Goal: Information Seeking & Learning: Learn about a topic

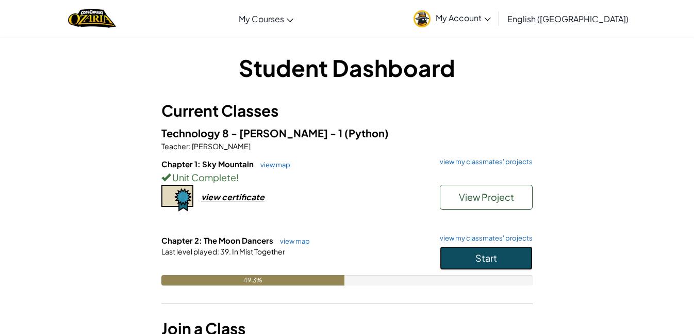
click at [478, 256] on span "Start" at bounding box center [486, 258] width 22 height 12
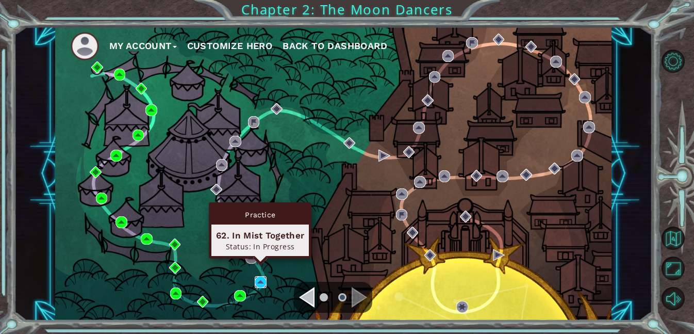
click at [263, 283] on img at bounding box center [261, 282] width 12 height 12
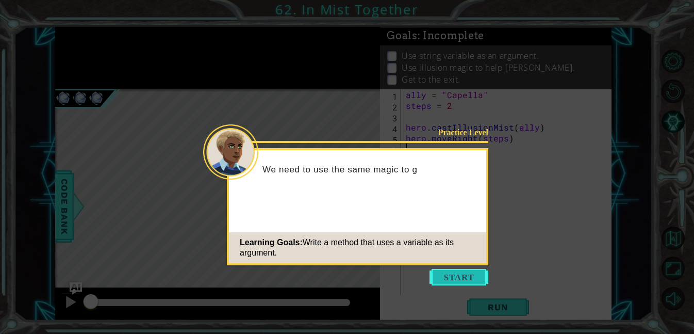
click at [449, 275] on button "Start" at bounding box center [458, 277] width 59 height 16
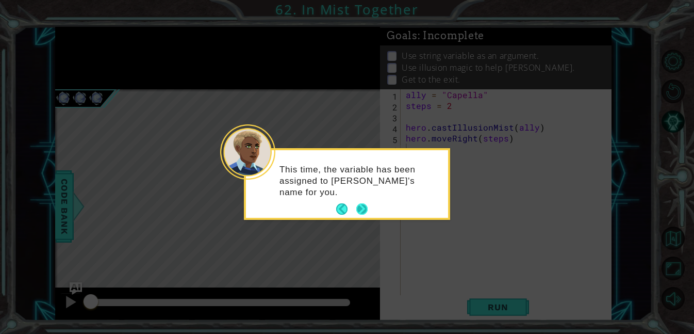
click at [363, 213] on button "Next" at bounding box center [362, 209] width 12 height 12
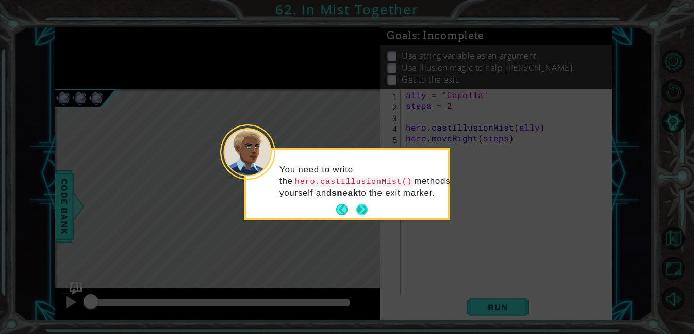
click at [361, 207] on button "Next" at bounding box center [361, 209] width 11 height 11
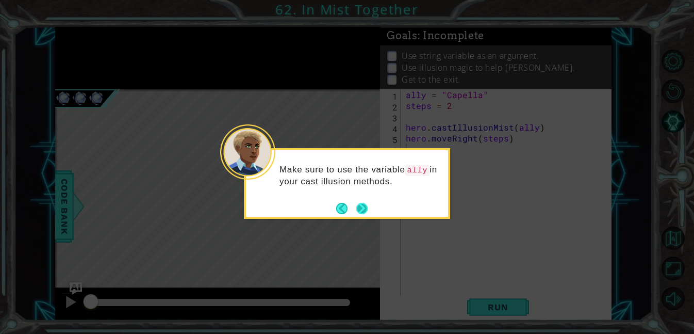
click at [362, 208] on button "Next" at bounding box center [362, 208] width 12 height 12
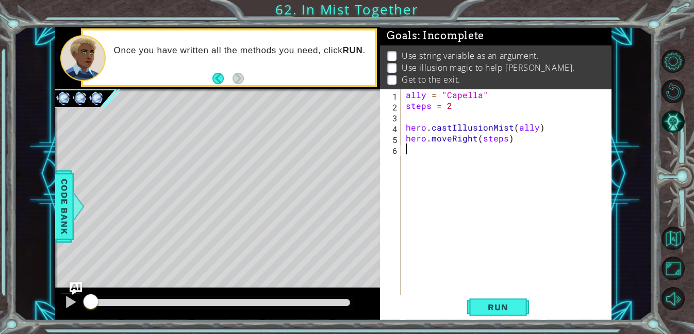
click at [478, 141] on div "ally = "Capella" steps = 2 hero . castIllusionMist ( ally ) hero . moveRight ( …" at bounding box center [509, 202] width 210 height 227
click at [472, 140] on div "ally = "Capella" steps = 2 hero . castIllusionMist ( ally ) hero . moveRight ( …" at bounding box center [509, 202] width 210 height 227
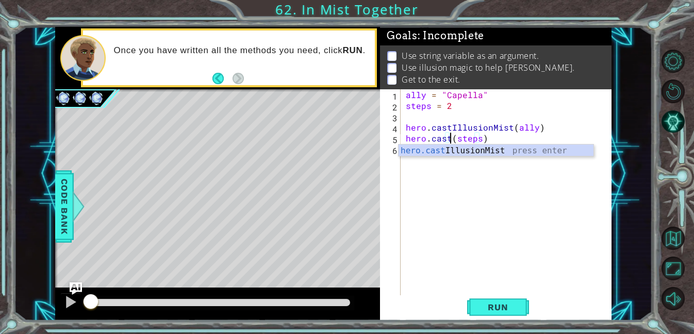
scroll to position [0, 3]
type textarea "hero.castIllusionMist(friend)(steps)"
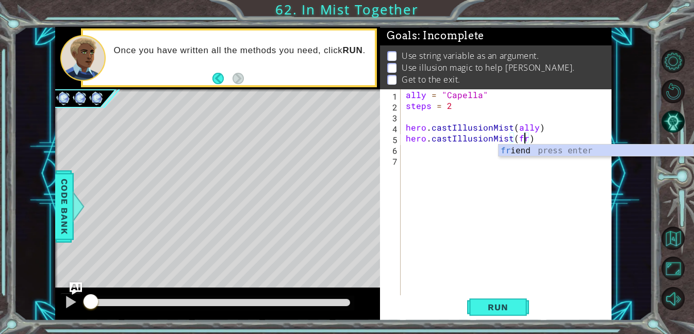
scroll to position [0, 7]
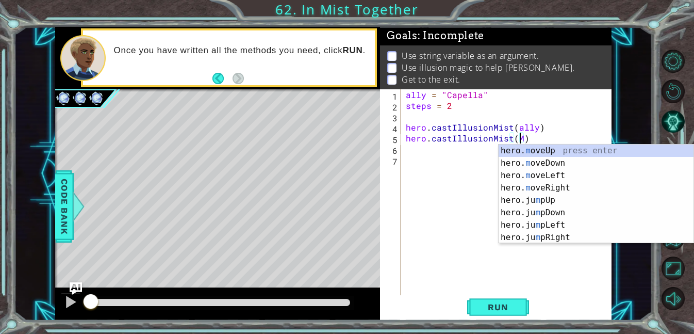
type textarea "hero.castIllusionMist(Me)"
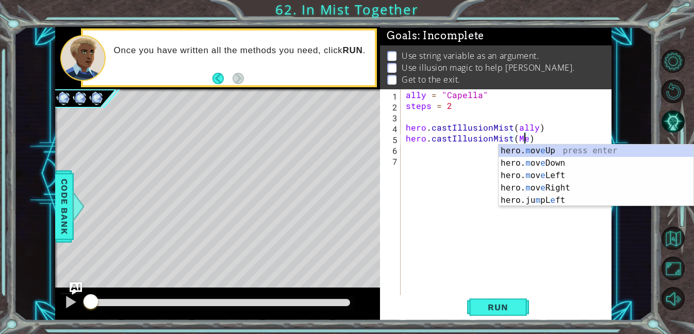
click at [466, 204] on div "ally = "Capella" steps = 2 hero . castIllusionMist ( ally ) hero . castIllusion…" at bounding box center [509, 202] width 210 height 227
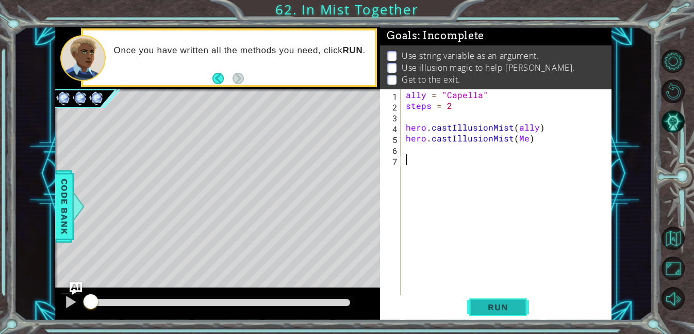
click at [486, 303] on span "Run" at bounding box center [497, 307] width 41 height 10
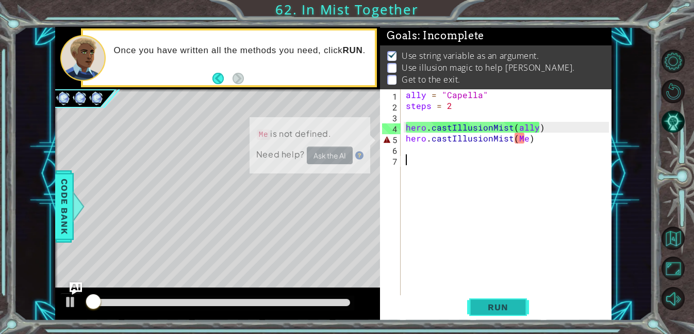
scroll to position [1, 0]
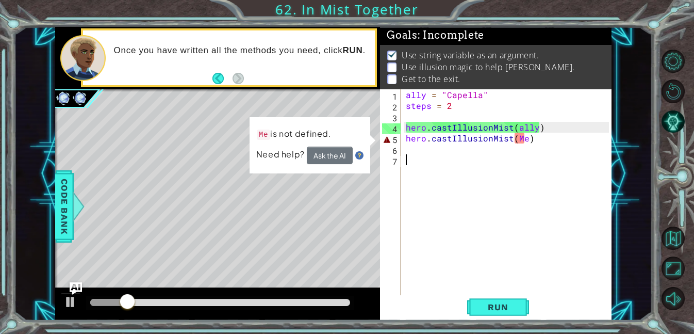
click at [523, 139] on div "ally = "Capella" steps = 2 hero . castIllusionMist ( ally ) hero . castIllusion…" at bounding box center [509, 202] width 210 height 227
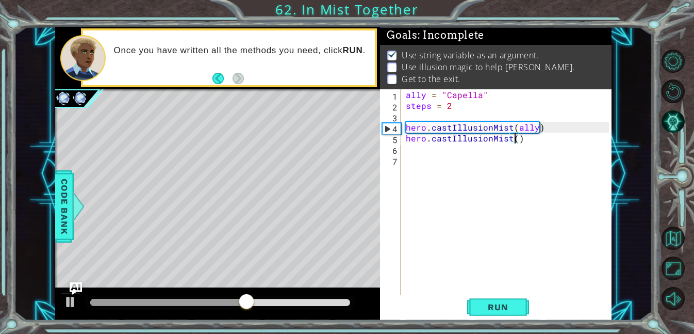
click at [422, 139] on div "ally = "Capella" steps = 2 hero . castIllusionMist ( ally ) hero . castIllusion…" at bounding box center [509, 202] width 210 height 227
click at [425, 140] on div "ally = "Capella" steps = 2 hero . castIllusionMist ( ally ) hero . castIllusion…" at bounding box center [509, 202] width 210 height 227
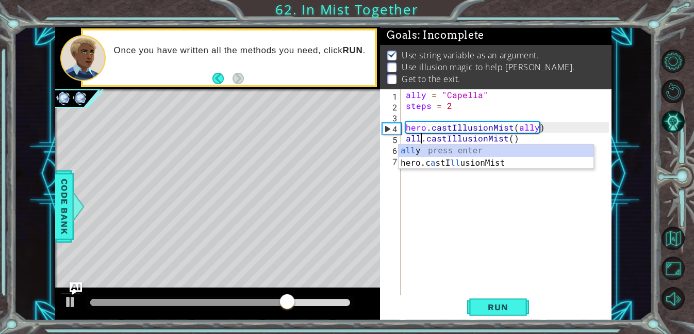
scroll to position [0, 2]
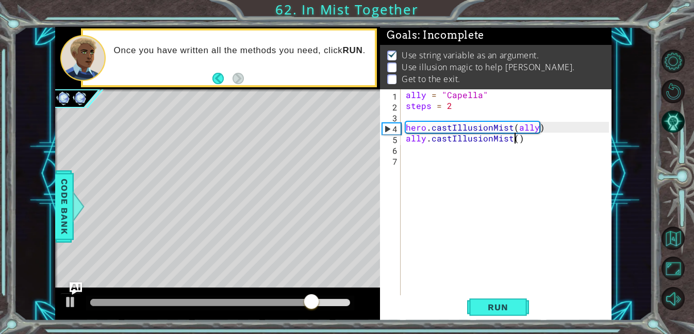
click at [513, 140] on div "ally = "Capella" steps = 2 hero . castIllusionMist ( ally ) ally . castIllusion…" at bounding box center [509, 202] width 210 height 227
click at [476, 305] on button "Run" at bounding box center [498, 306] width 62 height 23
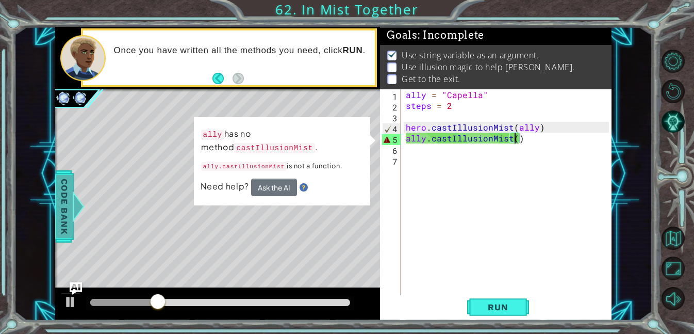
click at [64, 193] on span "Code Bank" at bounding box center [64, 206] width 16 height 63
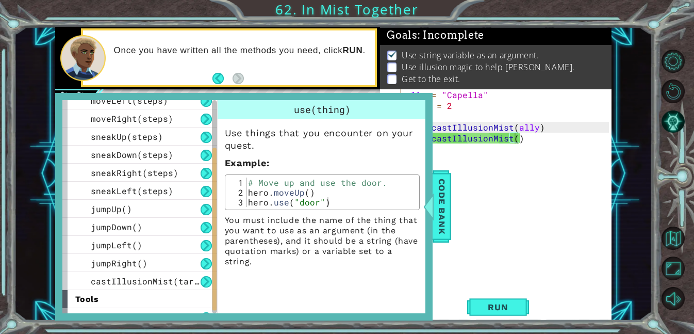
scroll to position [111, 0]
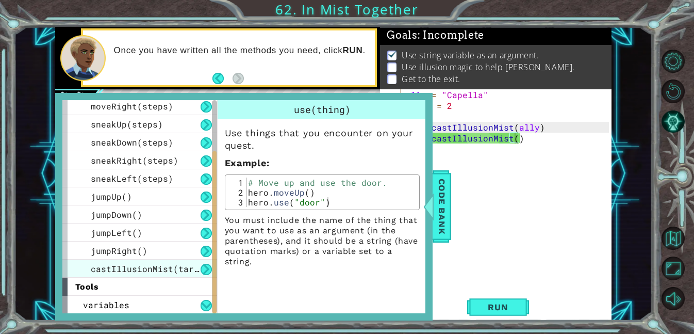
click at [153, 265] on span "castIllusionMist(target)" at bounding box center [153, 268] width 124 height 11
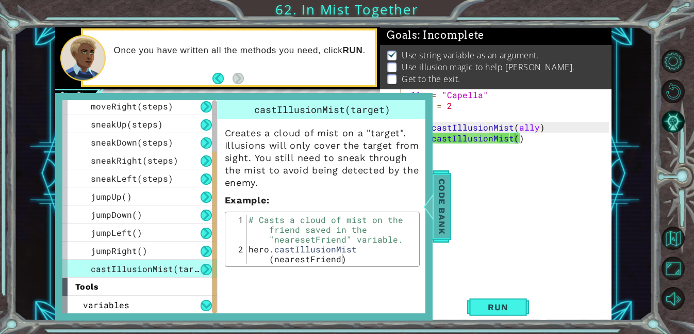
click at [436, 201] on span "Code Bank" at bounding box center [442, 206] width 16 height 63
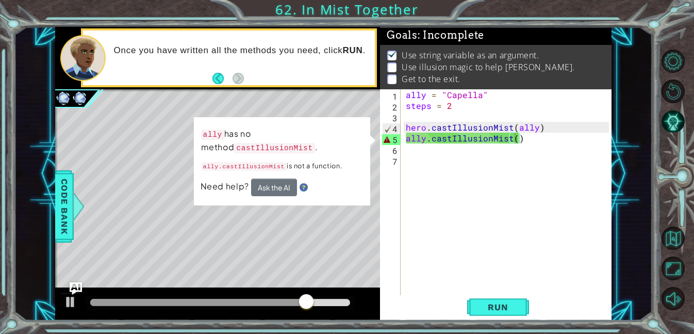
click at [542, 140] on div "ally = "Capella" steps = 2 hero . castIllusionMist ( ally ) ally . castIllusion…" at bounding box center [509, 202] width 210 height 227
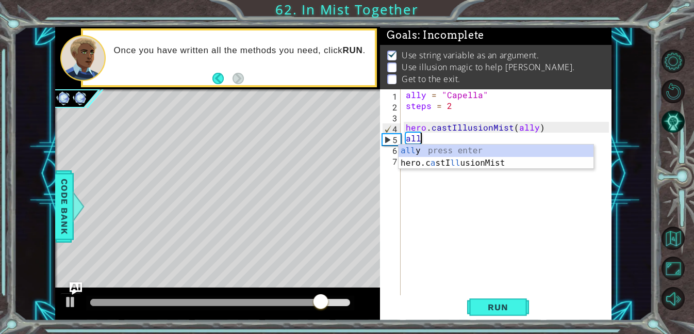
scroll to position [0, 0]
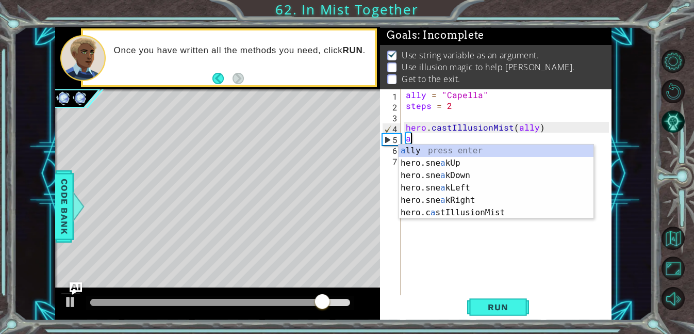
type textarea "a"
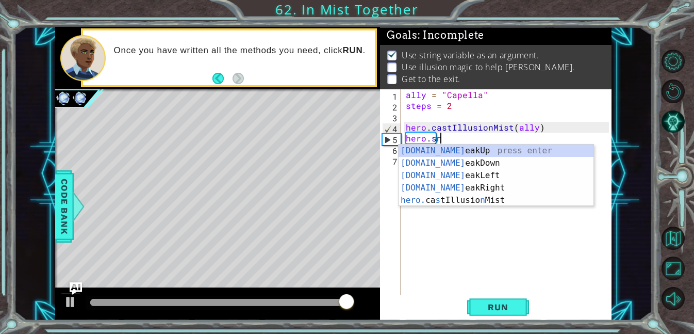
scroll to position [0, 2]
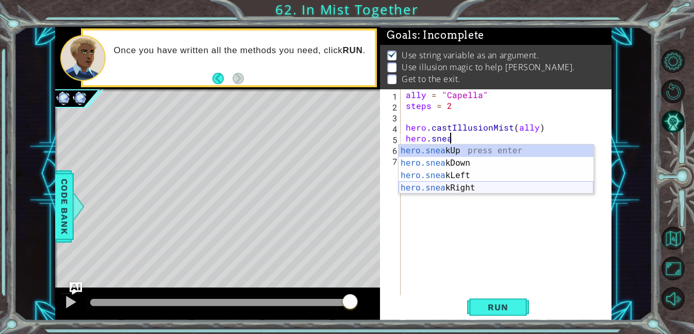
click at [544, 186] on div "hero.snea kUp press enter hero.snea kDown press enter hero.snea kLeft press ent…" at bounding box center [495, 181] width 195 height 74
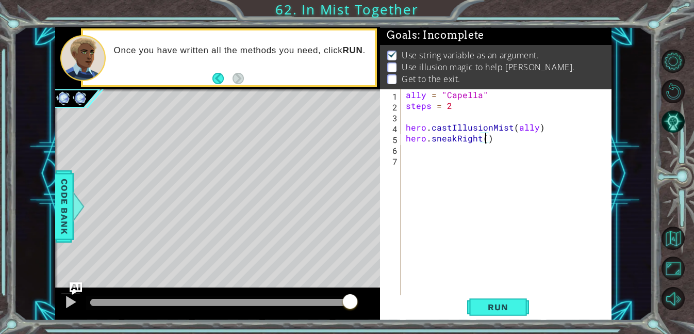
scroll to position [0, 5]
type textarea "hero.sneakRight(2)"
click at [479, 310] on span "Run" at bounding box center [497, 307] width 41 height 10
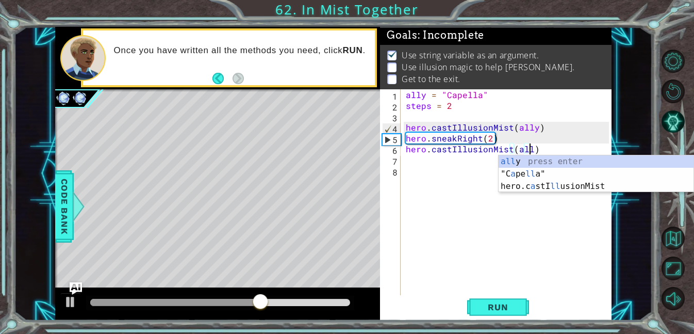
scroll to position [0, 8]
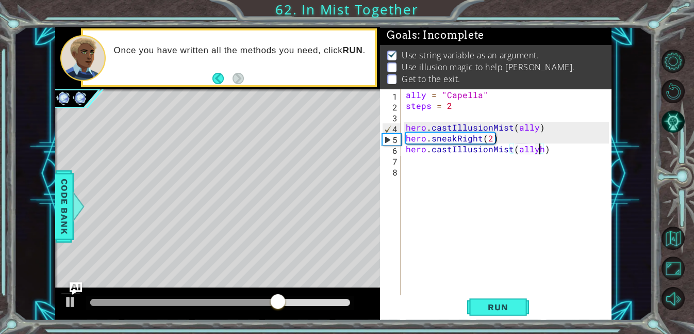
type textarea "hero.castIllusionMist(ally)"
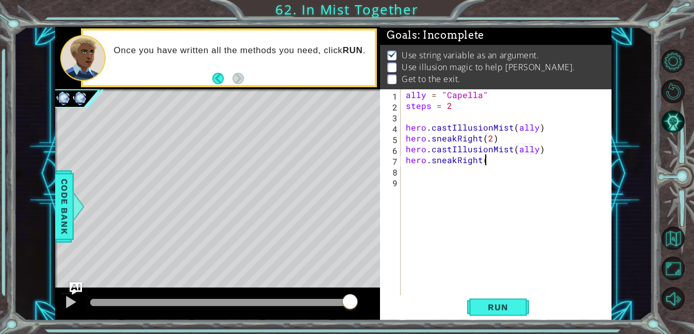
scroll to position [0, 5]
type textarea "hero.sneakRight(2)"
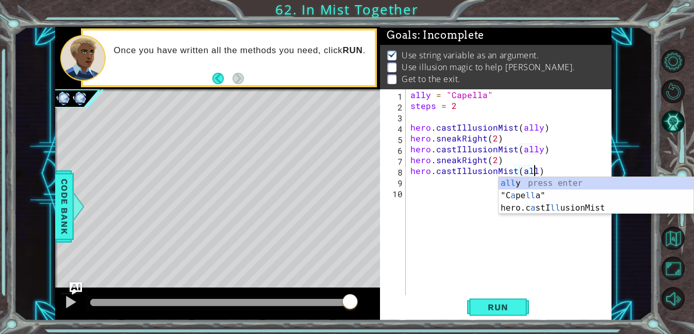
scroll to position [0, 8]
type textarea "hero.castIllusionMist(ally)"
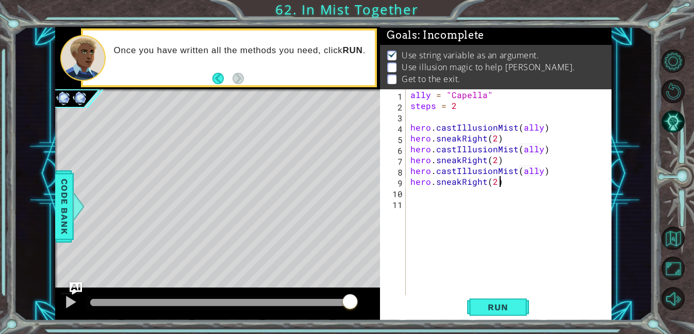
scroll to position [0, 5]
type textarea "hero.sneakRight(2)"
click at [499, 303] on span "Run" at bounding box center [497, 307] width 41 height 10
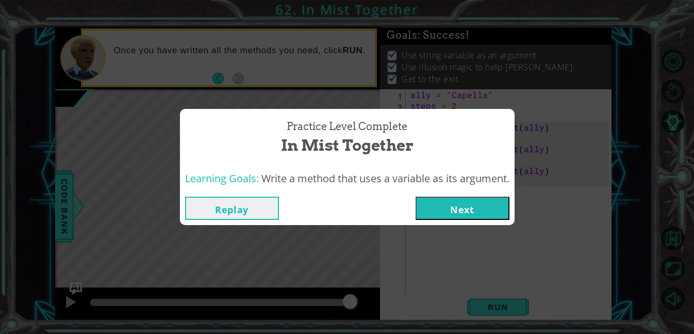
click at [475, 202] on button "Next" at bounding box center [462, 207] width 94 height 23
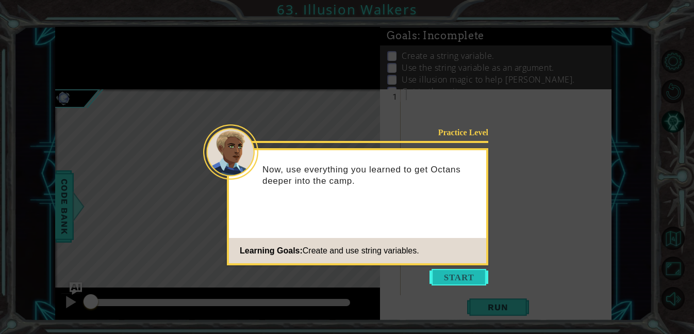
click at [475, 281] on button "Start" at bounding box center [458, 277] width 59 height 16
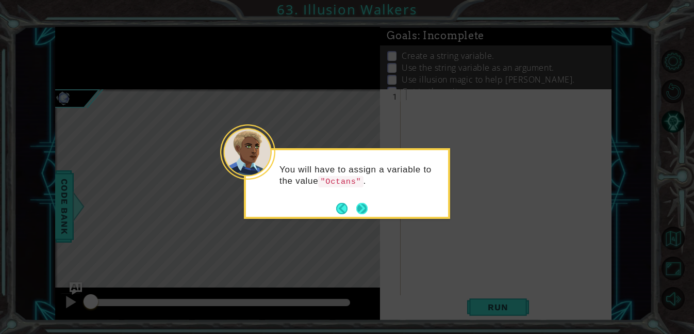
click at [363, 211] on button "Next" at bounding box center [362, 208] width 16 height 16
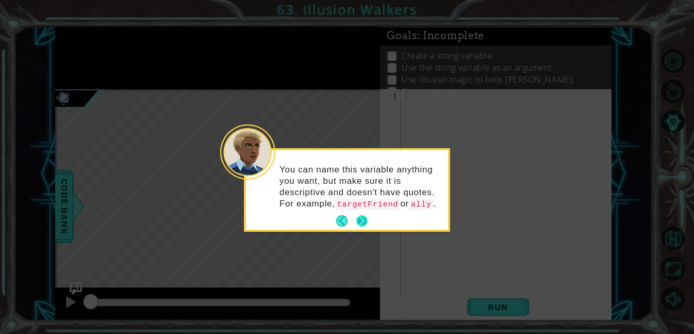
click at [360, 227] on button "Next" at bounding box center [362, 221] width 12 height 12
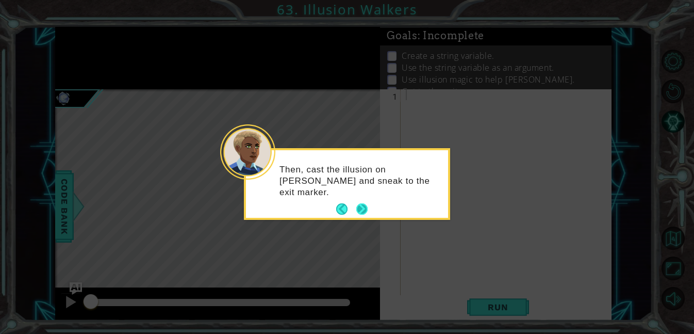
click at [357, 209] on button "Next" at bounding box center [362, 209] width 13 height 13
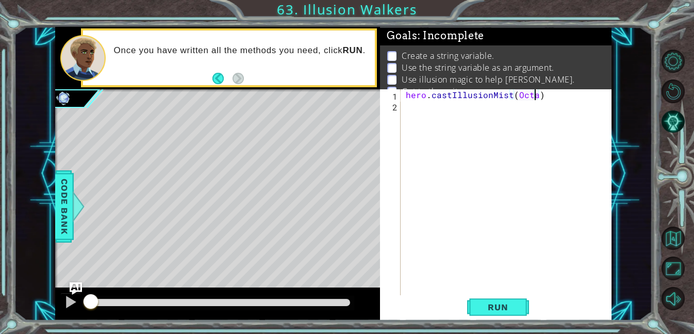
scroll to position [0, 8]
type textarea "hero.castIllusionMist(Octans)"
click at [494, 309] on span "Run" at bounding box center [497, 307] width 41 height 10
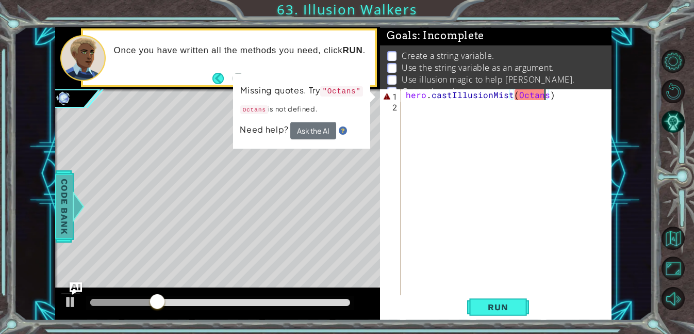
click at [62, 221] on span "Code Bank" at bounding box center [64, 206] width 16 height 63
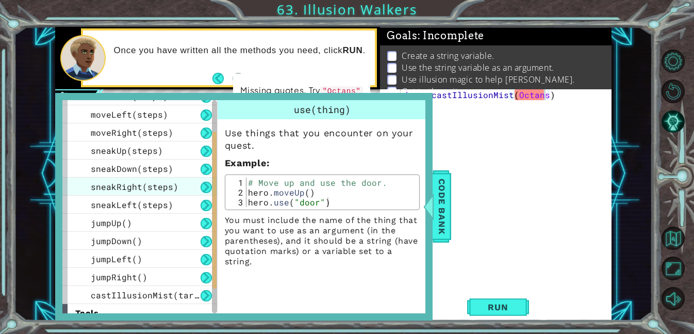
scroll to position [111, 0]
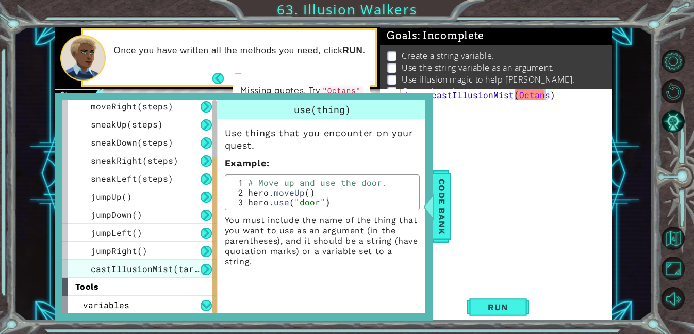
click at [141, 274] on div "castIllusionMist(target)" at bounding box center [139, 268] width 155 height 18
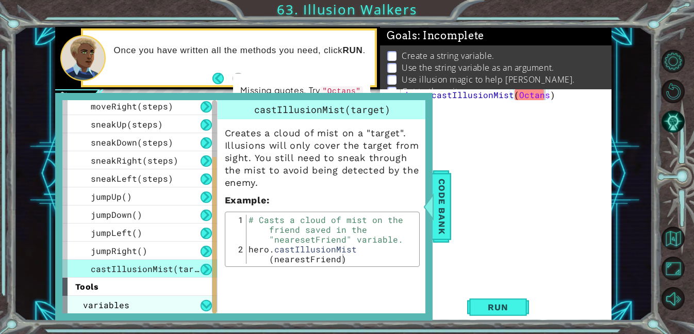
click at [139, 307] on div "variables" at bounding box center [139, 304] width 155 height 18
click at [132, 295] on div "variables" at bounding box center [139, 304] width 155 height 18
click at [187, 311] on div "variables" at bounding box center [139, 304] width 155 height 18
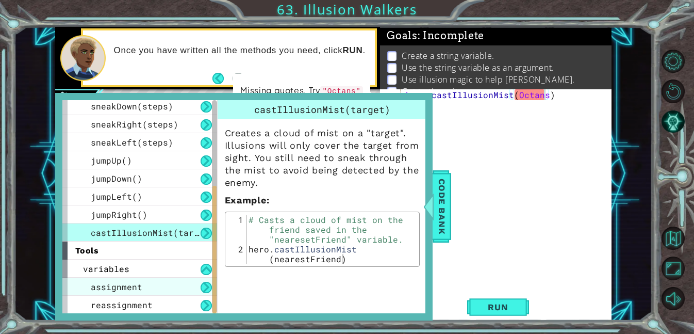
click at [169, 281] on div "assignment" at bounding box center [139, 286] width 155 height 18
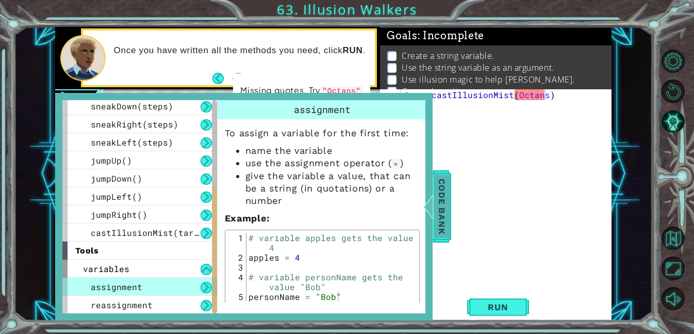
click at [447, 197] on span "Code Bank" at bounding box center [442, 206] width 16 height 63
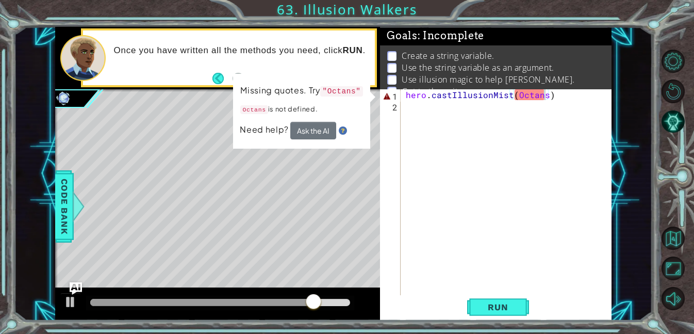
click at [575, 102] on div "hero . castIllusionMist ( Octans )" at bounding box center [509, 202] width 210 height 227
click at [542, 97] on div "hero . castIllusionMist ( Octans )" at bounding box center [509, 202] width 210 height 227
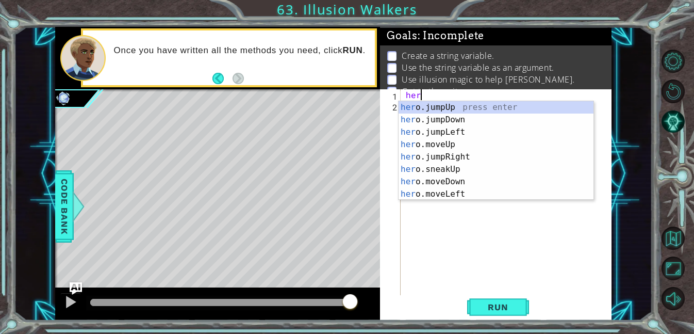
type textarea "h"
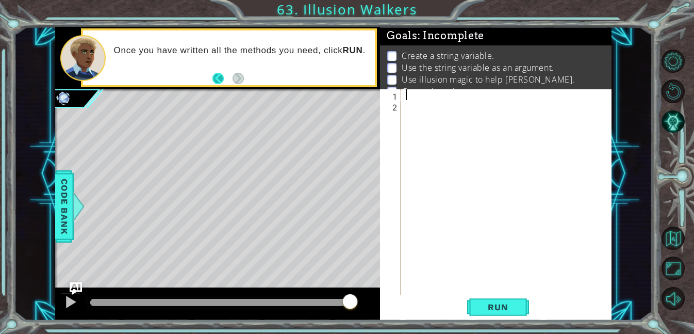
click at [214, 78] on button "Back" at bounding box center [222, 78] width 20 height 11
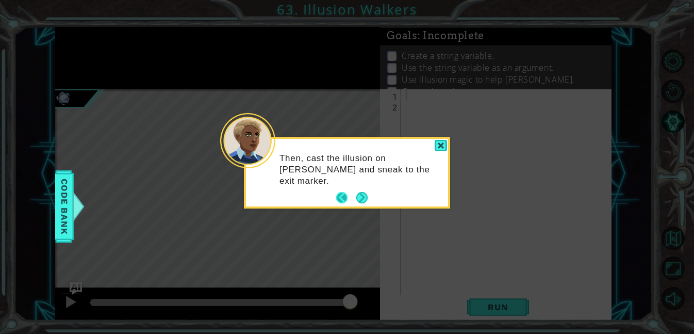
click at [342, 201] on button "Back" at bounding box center [346, 197] width 20 height 11
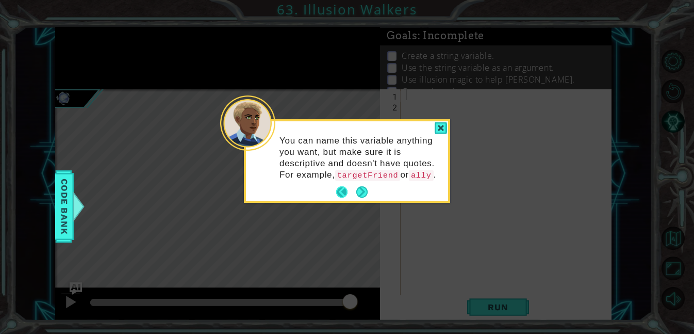
click at [342, 197] on button "Back" at bounding box center [346, 191] width 20 height 11
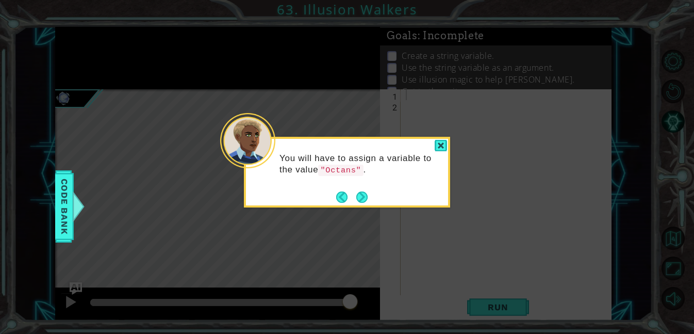
click at [342, 201] on button "Back" at bounding box center [346, 196] width 20 height 11
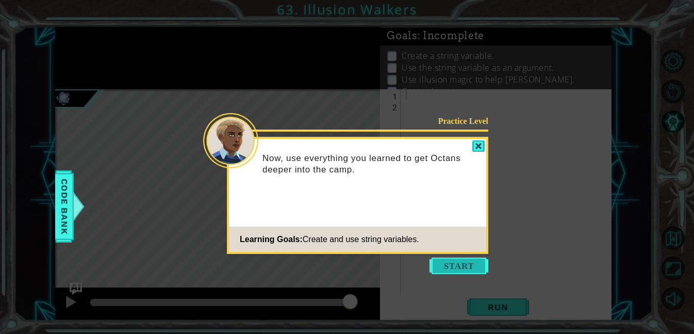
click at [458, 264] on button "Start" at bounding box center [458, 265] width 59 height 16
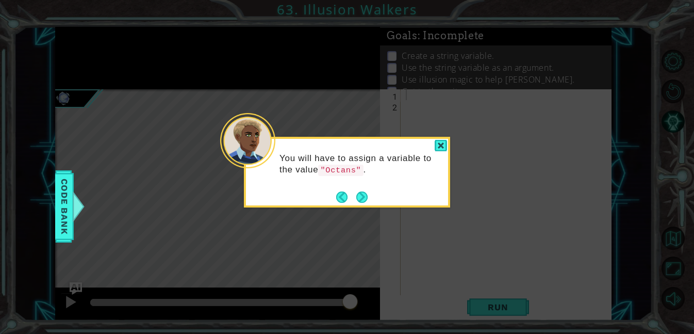
click at [358, 203] on footer at bounding box center [351, 196] width 31 height 15
click at [354, 196] on footer at bounding box center [351, 196] width 31 height 15
click at [361, 197] on button "Next" at bounding box center [362, 196] width 19 height 19
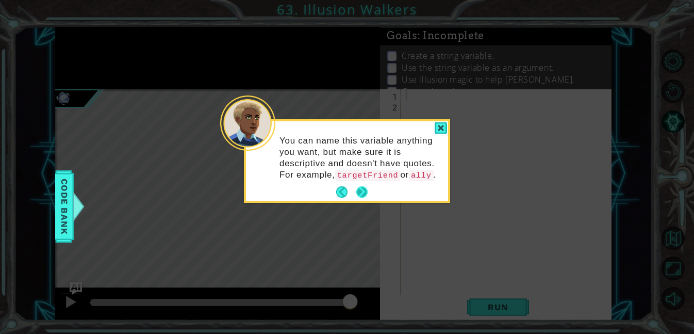
click at [358, 199] on button "Next" at bounding box center [361, 192] width 15 height 15
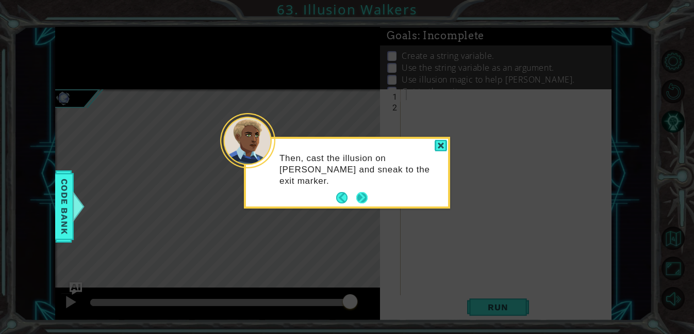
click at [358, 204] on button "Next" at bounding box center [362, 197] width 12 height 12
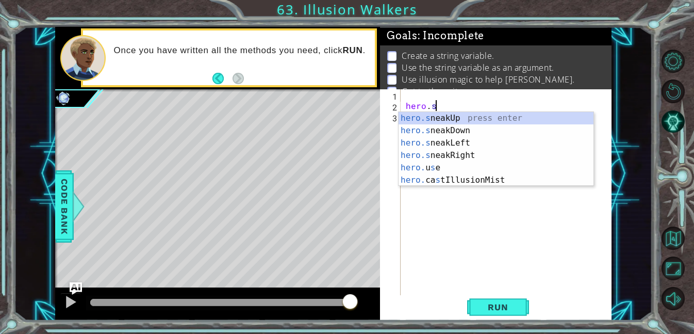
scroll to position [0, 2]
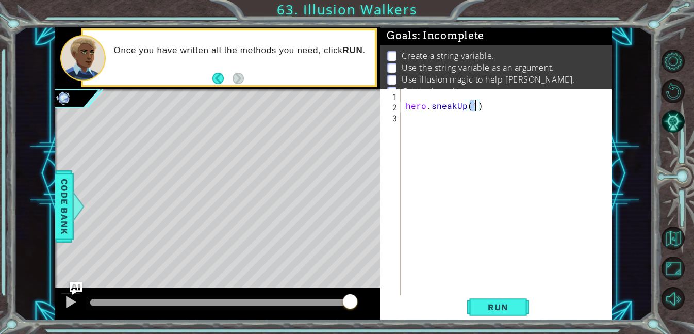
type textarea "hero.sneakUp(2)"
click at [405, 94] on div "hero . sneakUp ( 2 )" at bounding box center [509, 202] width 210 height 227
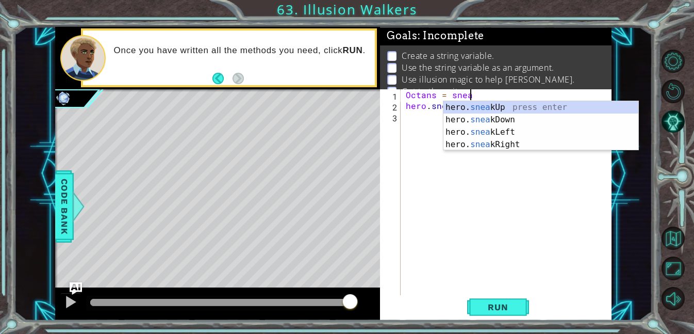
scroll to position [0, 4]
click at [483, 309] on span "Run" at bounding box center [497, 307] width 41 height 10
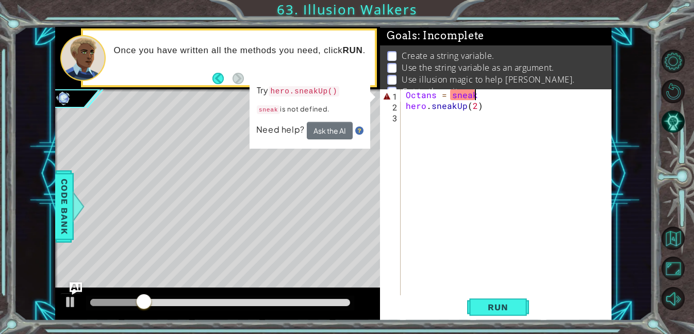
click at [477, 95] on div "Octans = sneak hero . sneakUp ( 2 )" at bounding box center [509, 202] width 210 height 227
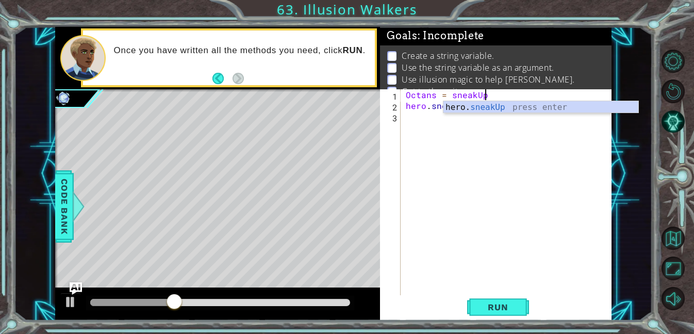
scroll to position [0, 5]
click at [487, 310] on span "Run" at bounding box center [497, 307] width 41 height 10
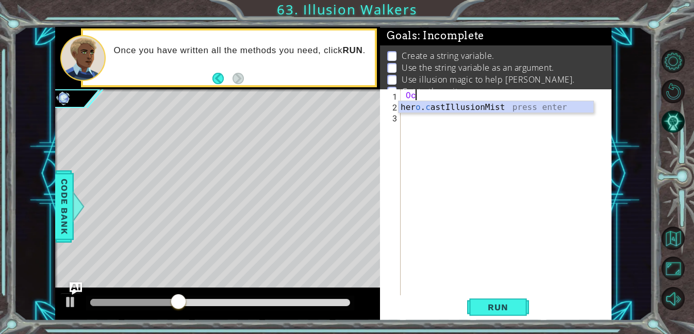
scroll to position [0, 0]
type textarea "O"
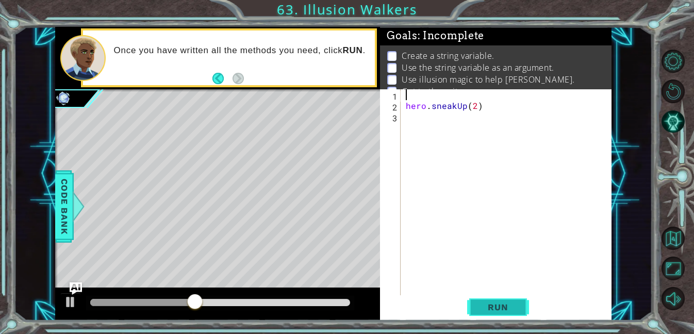
click at [488, 306] on span "Run" at bounding box center [497, 307] width 41 height 10
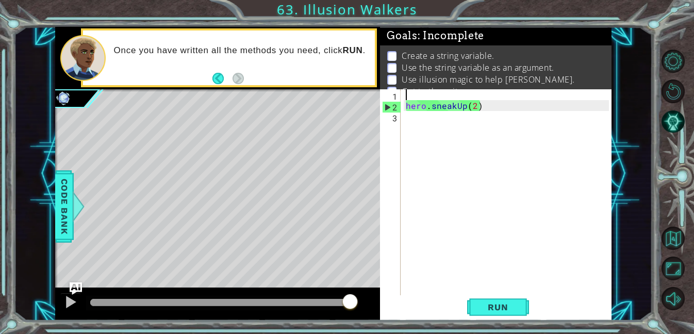
click at [435, 95] on div "hero . sneakUp ( 2 )" at bounding box center [509, 202] width 210 height 227
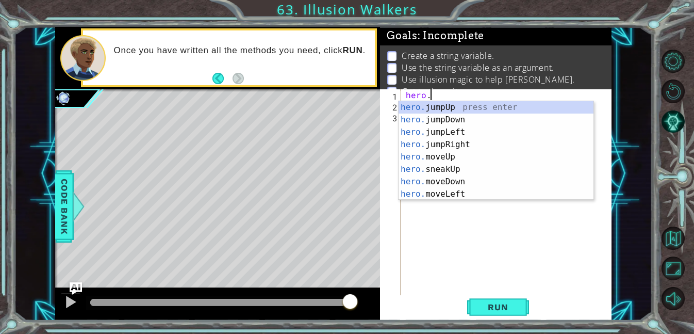
scroll to position [0, 2]
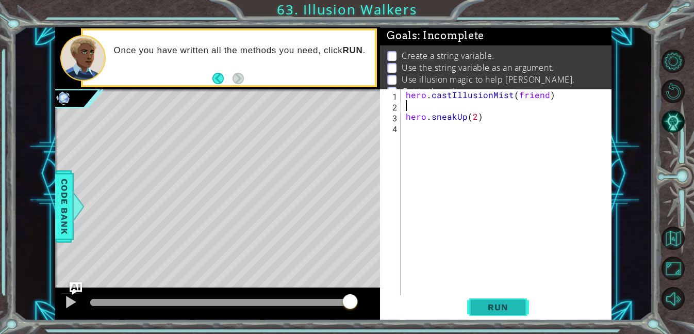
type textarea "hero.castIllusionMist(friend)"
click at [498, 308] on span "Run" at bounding box center [497, 307] width 41 height 10
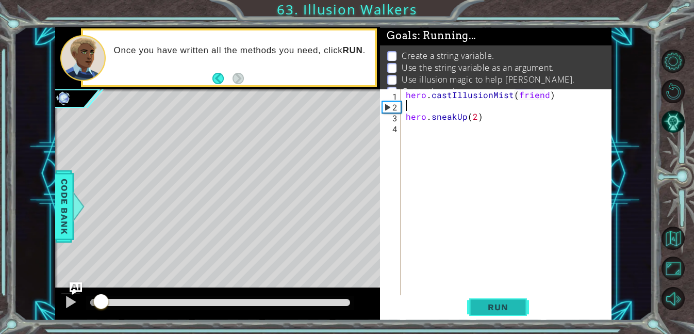
scroll to position [0, 0]
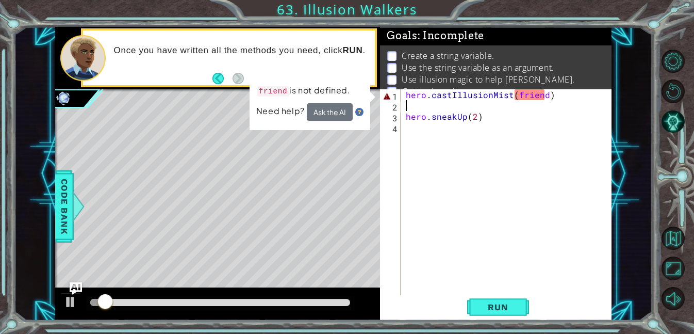
click at [536, 97] on div "hero . castIllusionMist ( friend ) hero . sneakUp ( 2 )" at bounding box center [509, 202] width 210 height 227
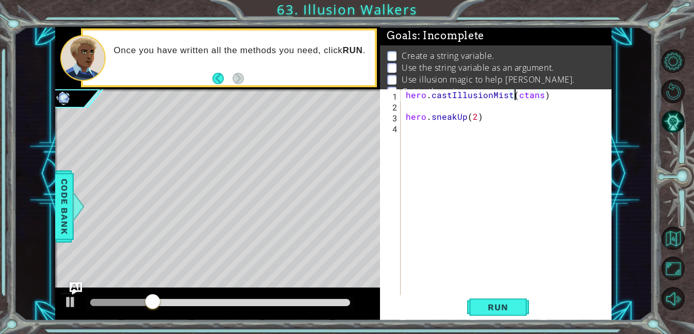
scroll to position [0, 7]
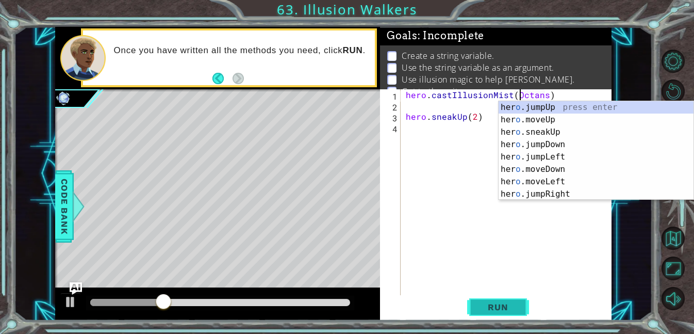
click at [489, 311] on span "Run" at bounding box center [497, 307] width 41 height 10
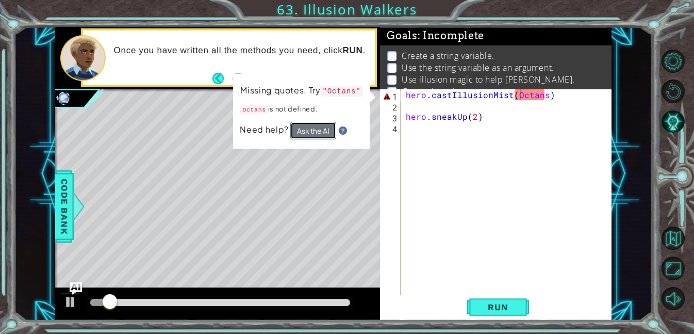
click at [324, 125] on button "Ask the AI" at bounding box center [313, 131] width 46 height 18
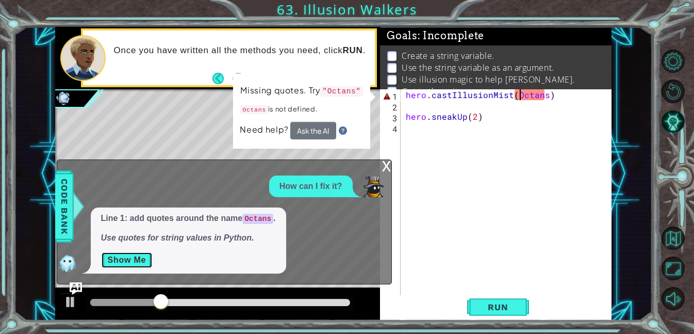
click at [121, 262] on button "Show Me" at bounding box center [127, 260] width 52 height 16
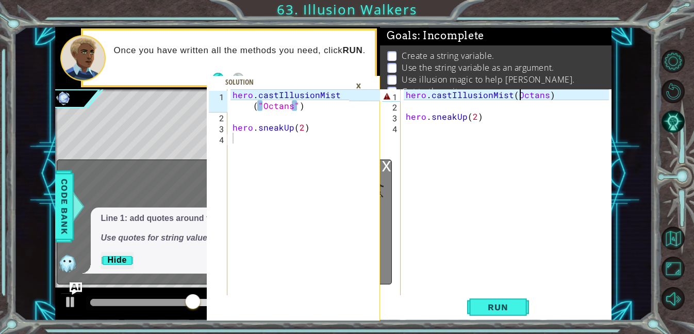
click at [515, 97] on div "hero . castIllusionMist ( Octans ) hero . sneakUp ( 2 )" at bounding box center [509, 202] width 210 height 227
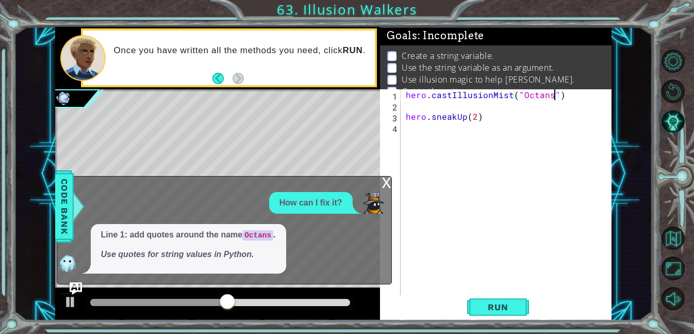
scroll to position [0, 9]
type textarea "hero.castIllusionMist("Octans")"
click at [483, 307] on span "Run" at bounding box center [497, 307] width 41 height 10
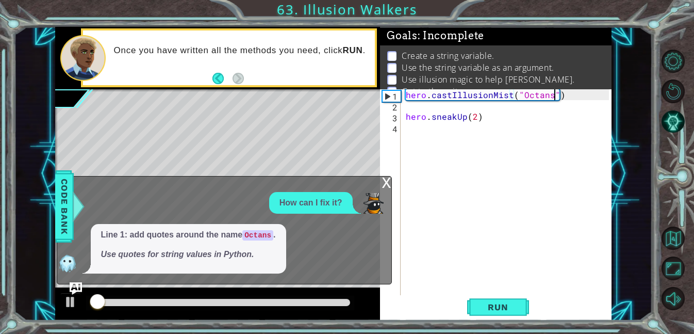
click at [385, 187] on div "x" at bounding box center [386, 181] width 9 height 10
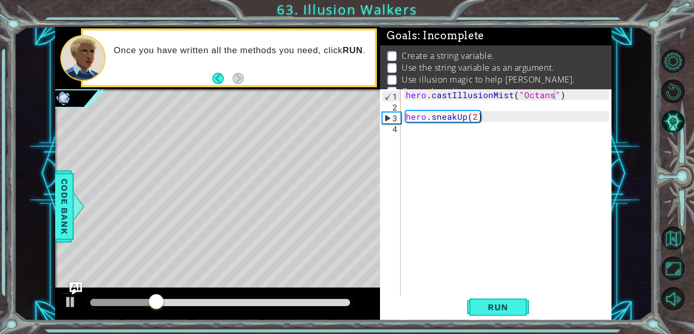
click at [438, 135] on div "hero . castIllusionMist ( "Octans" ) hero . sneakUp ( 2 )" at bounding box center [509, 202] width 210 height 227
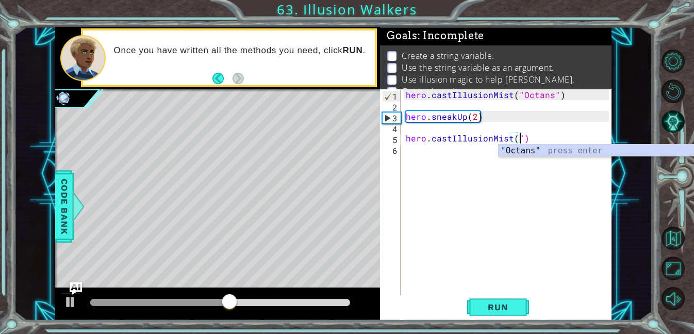
scroll to position [0, 7]
type textarea "hero.castIllusionMist("Octans")"
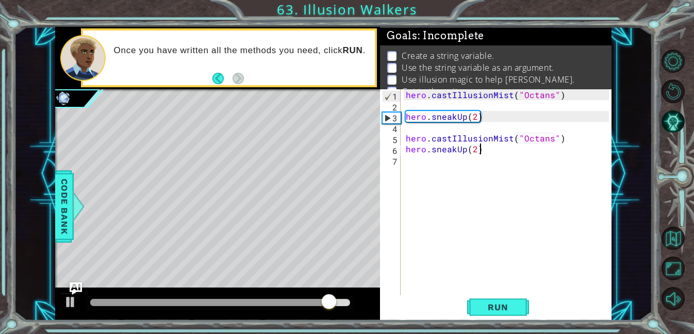
scroll to position [0, 4]
type textarea "hero.sneakUp(2)"
click at [495, 310] on span "Run" at bounding box center [497, 307] width 41 height 10
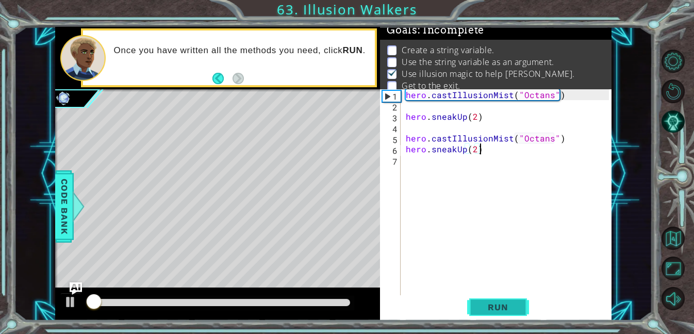
scroll to position [7, 0]
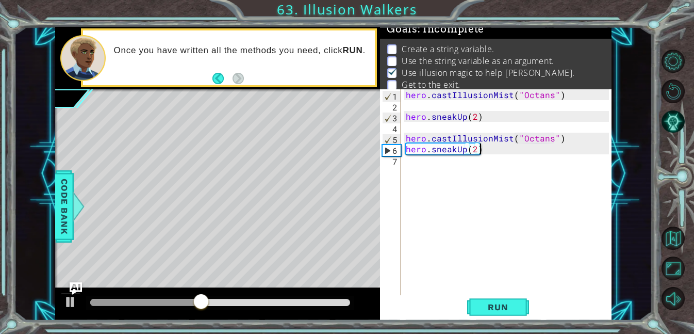
click at [500, 172] on div "hero . castIllusionMist ( "Octans" ) hero . sneakUp ( 2 ) hero . castIllusionMi…" at bounding box center [509, 202] width 210 height 227
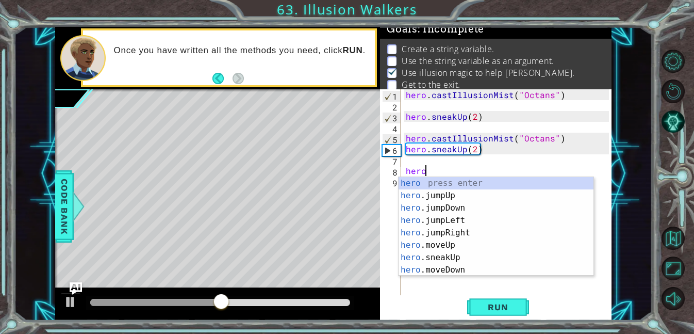
scroll to position [0, 1]
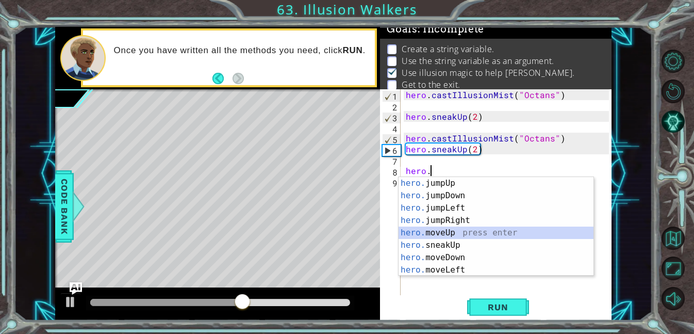
click at [499, 237] on div "hero. jumpUp press enter hero. jumpDown press enter hero. jumpLeft press enter …" at bounding box center [495, 239] width 195 height 124
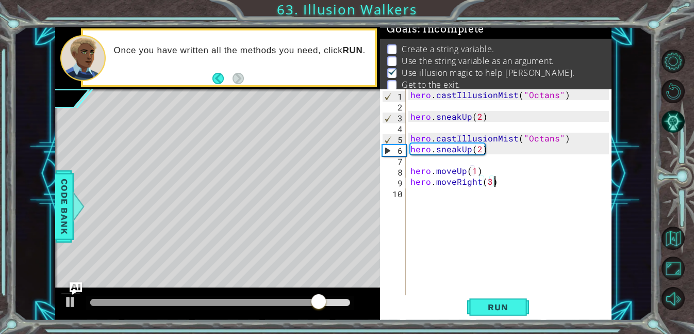
scroll to position [0, 9]
click at [471, 314] on button "Run" at bounding box center [498, 306] width 62 height 23
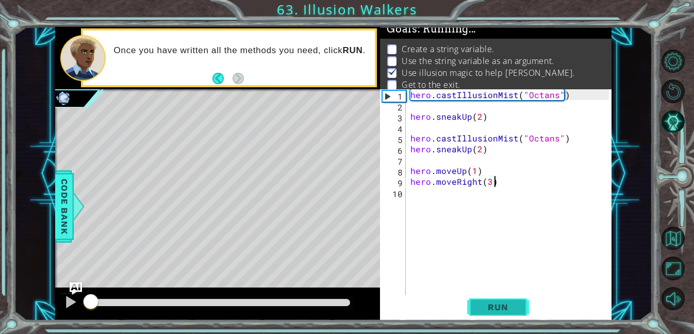
scroll to position [0, 5]
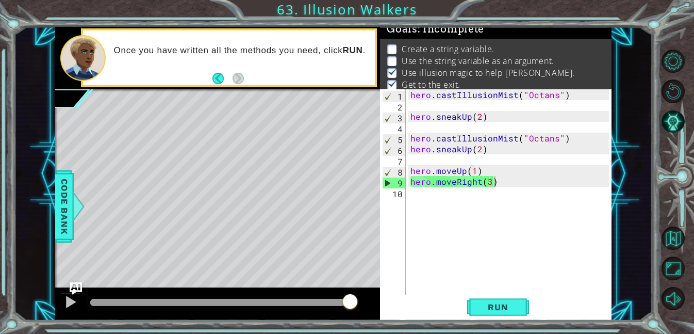
click at [406, 91] on div "hero.moveRight(3) 1 2 3 4 5 6 7 8 9 10 hero . castIllusionMist ( "Octans" ) her…" at bounding box center [494, 192] width 229 height 206
click at [409, 94] on div "hero . castIllusionMist ( "Octans" ) hero . sneakUp ( 2 ) hero . castIllusionMi…" at bounding box center [511, 202] width 206 height 227
type textarea "hero.castIllusionMist("Octans")"
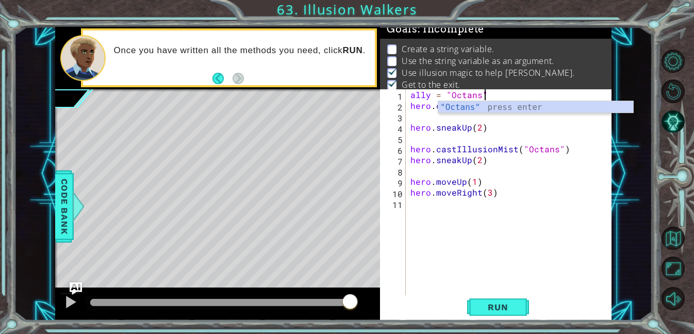
scroll to position [0, 4]
click at [506, 126] on div "ally = "Octans" hero . castIllusionMist ( "Octans" ) hero . sneakUp ( 2 ) hero …" at bounding box center [511, 202] width 206 height 227
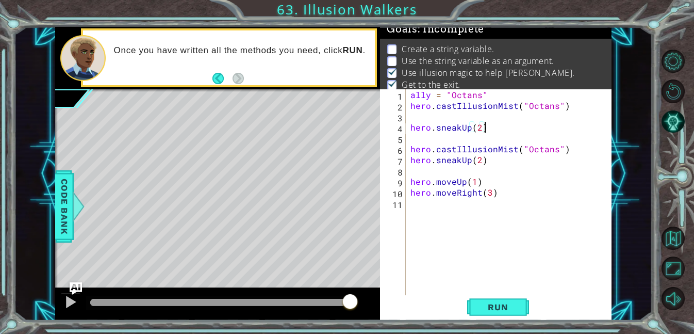
click at [552, 108] on div "ally = "Octans" hero . castIllusionMist ( "Octans" ) hero . sneakUp ( 2 ) hero …" at bounding box center [511, 202] width 206 height 227
click at [494, 302] on span "Run" at bounding box center [497, 307] width 41 height 10
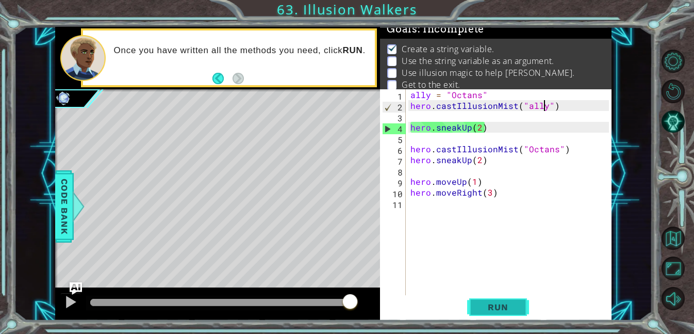
click at [480, 301] on button "Run" at bounding box center [498, 306] width 62 height 23
click at [53, 300] on div "1 2 3 4 hero . castIllusionMist ( "Octans" ) hero . sneakUp ( 2 ) ההההההההההההה…" at bounding box center [333, 173] width 638 height 293
click at [410, 108] on div "ally = "Octans" hero . castIllusionMist ( "ally" ) hero . sneakUp ( 2 ) hero . …" at bounding box center [511, 202] width 206 height 227
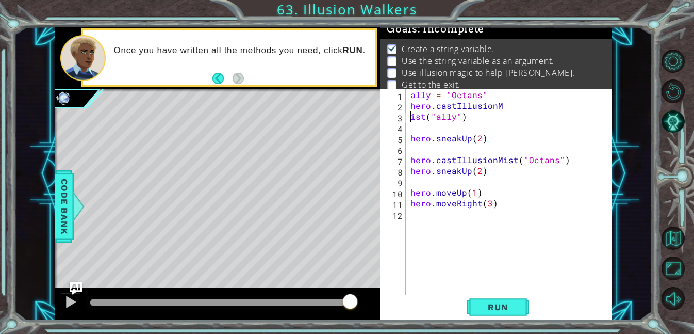
scroll to position [0, 3]
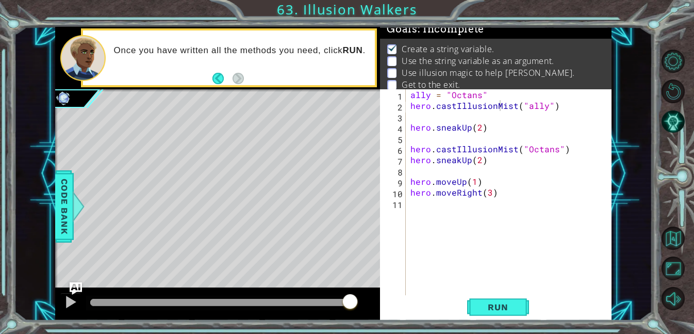
click at [405, 305] on div "Run" at bounding box center [497, 306] width 231 height 23
click at [474, 306] on button "Run" at bounding box center [498, 306] width 62 height 23
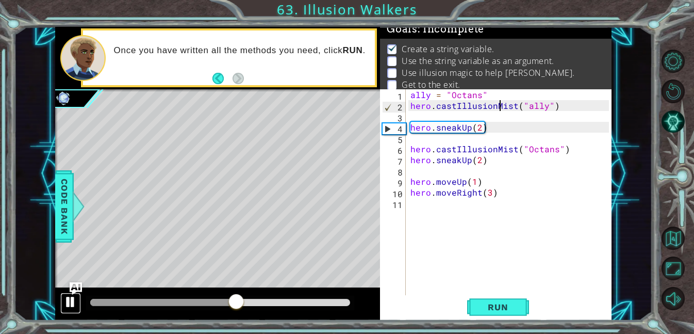
click at [66, 308] on div at bounding box center [70, 301] width 13 height 13
click at [58, 215] on span "Code Bank" at bounding box center [64, 206] width 16 height 63
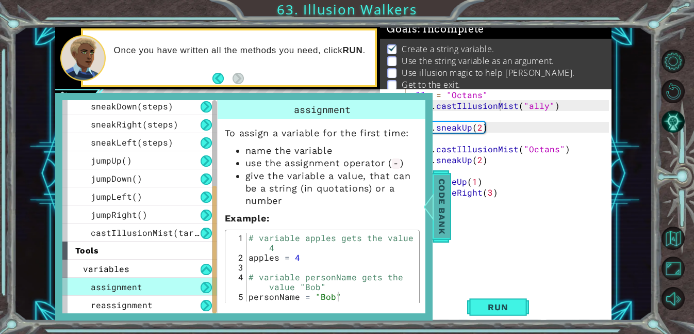
click at [442, 185] on span "Code Bank" at bounding box center [442, 206] width 16 height 63
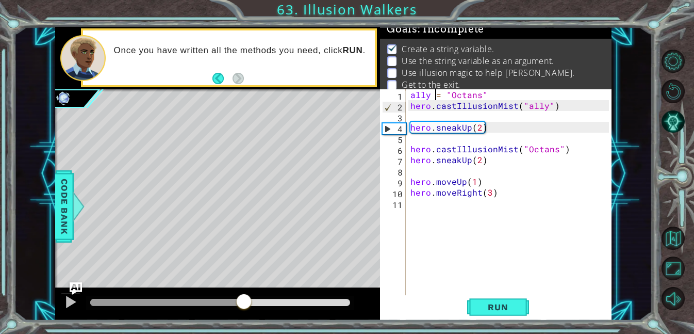
click at [434, 96] on div "ally = "Octans" hero . castIllusionMist ( "ally" ) hero . sneakUp ( 2 ) hero . …" at bounding box center [511, 202] width 206 height 227
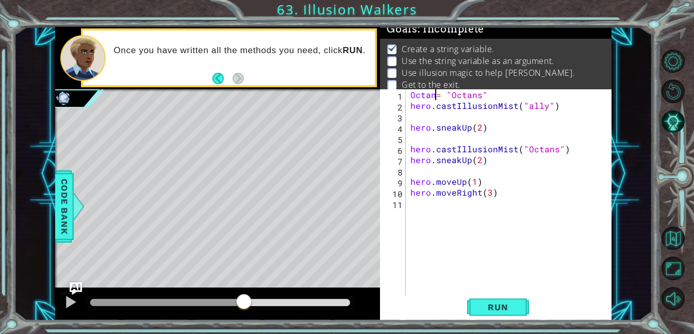
scroll to position [0, 2]
click at [482, 94] on div "Octans = "Octans" hero . castIllusionMist ( "ally" ) hero . sneakUp ( 2 ) hero …" at bounding box center [511, 202] width 206 height 227
click at [485, 96] on div "Octans = "Octans" hero . castIllusionMist ( "ally" ) hero . sneakUp ( 2 ) hero …" at bounding box center [511, 202] width 206 height 227
click at [544, 107] on div "Octans = "[PERSON_NAME]" hero . castIllusionMist ( "ally" ) hero . sneakUp ( 2 …" at bounding box center [511, 202] width 206 height 227
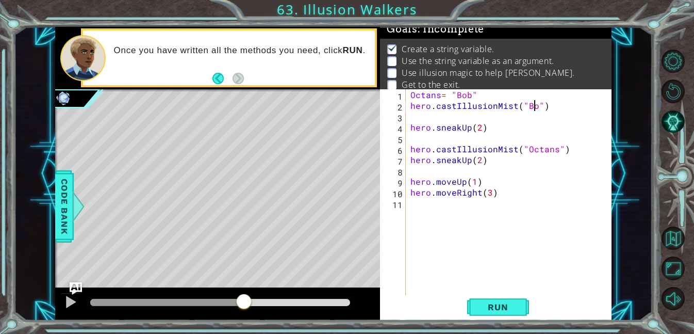
scroll to position [0, 8]
click at [487, 308] on span "Run" at bounding box center [497, 307] width 41 height 10
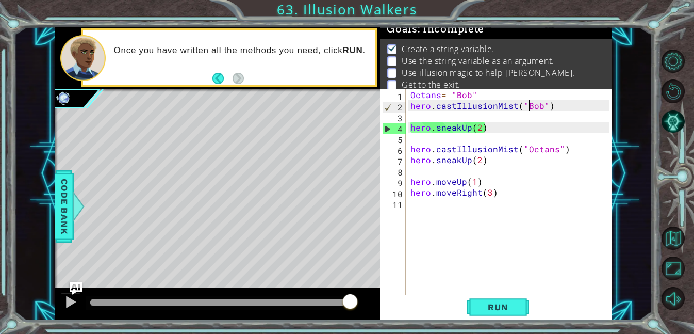
click at [528, 106] on div "Octans = "[PERSON_NAME]" hero . castIllusionMist ( "[PERSON_NAME]" ) hero . sne…" at bounding box center [511, 202] width 206 height 227
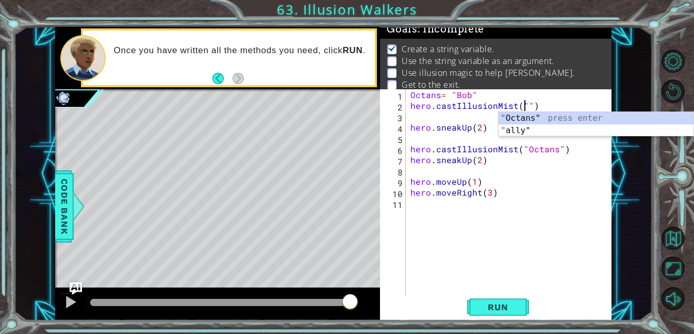
scroll to position [0, 7]
click at [577, 133] on div "" Octans" press enter " ally" press enter" at bounding box center [595, 136] width 195 height 49
type textarea "hero.castIllusionMist("ally")"
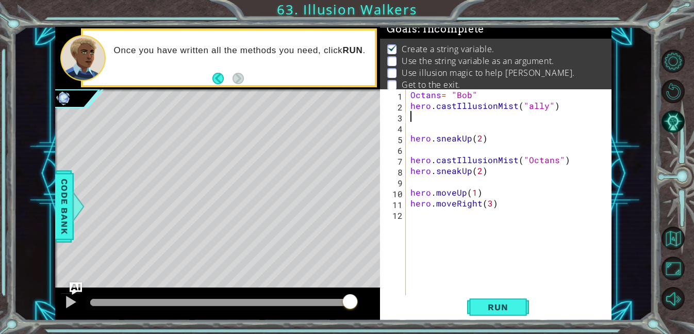
scroll to position [0, 0]
click at [543, 107] on div "Octans = "[PERSON_NAME]" hero . castIllusionMist ( "ally" ) hero . sneakUp ( 2 …" at bounding box center [511, 202] width 206 height 227
click at [469, 95] on div "Octans = "[PERSON_NAME]" hero . castIllusionMist ( "Octans" ) hero . sneakUp ( …" at bounding box center [511, 202] width 206 height 227
type textarea "Octans= "[PERSON_NAME]""
click at [475, 312] on button "Run" at bounding box center [498, 306] width 62 height 23
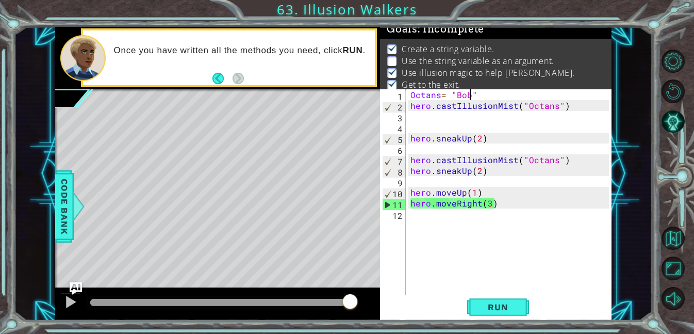
click at [434, 122] on div "Octans = "[PERSON_NAME]" hero . castIllusionMist ( "Octans" ) hero . sneakUp ( …" at bounding box center [511, 202] width 206 height 227
